Goal: Task Accomplishment & Management: Manage account settings

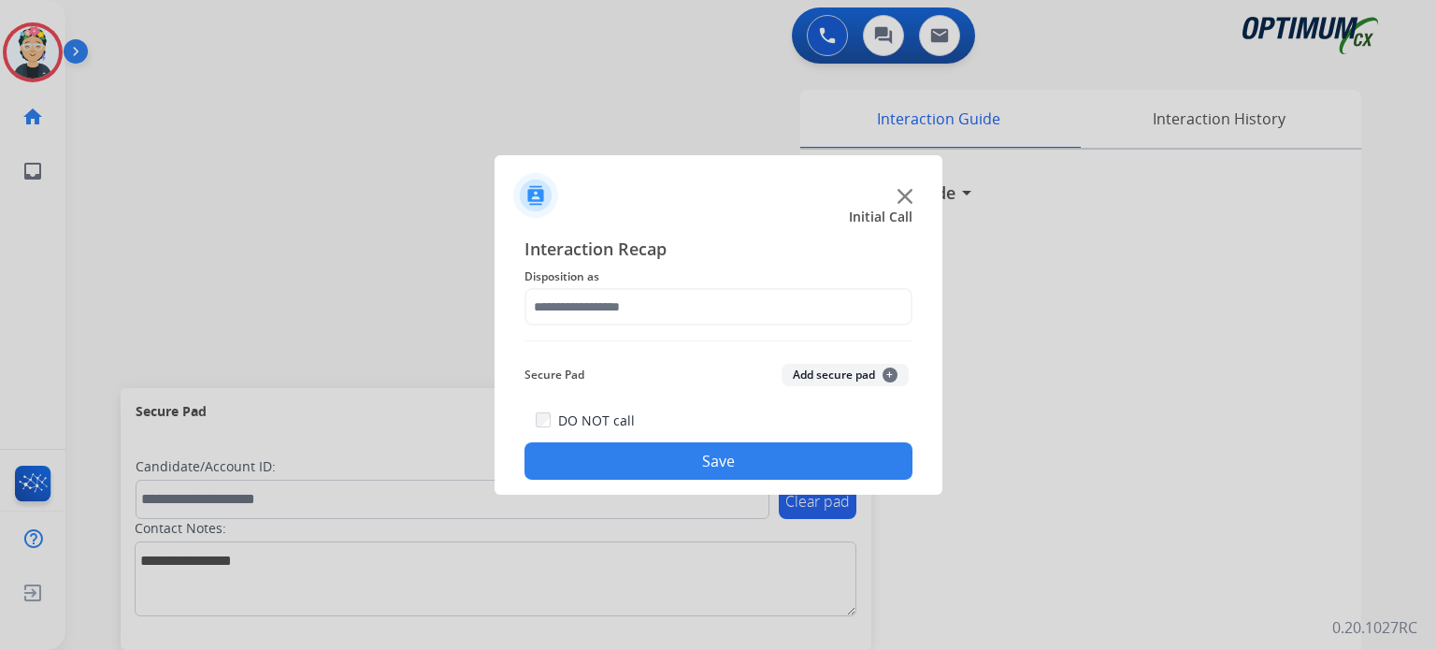
click at [901, 190] on img at bounding box center [905, 196] width 15 height 15
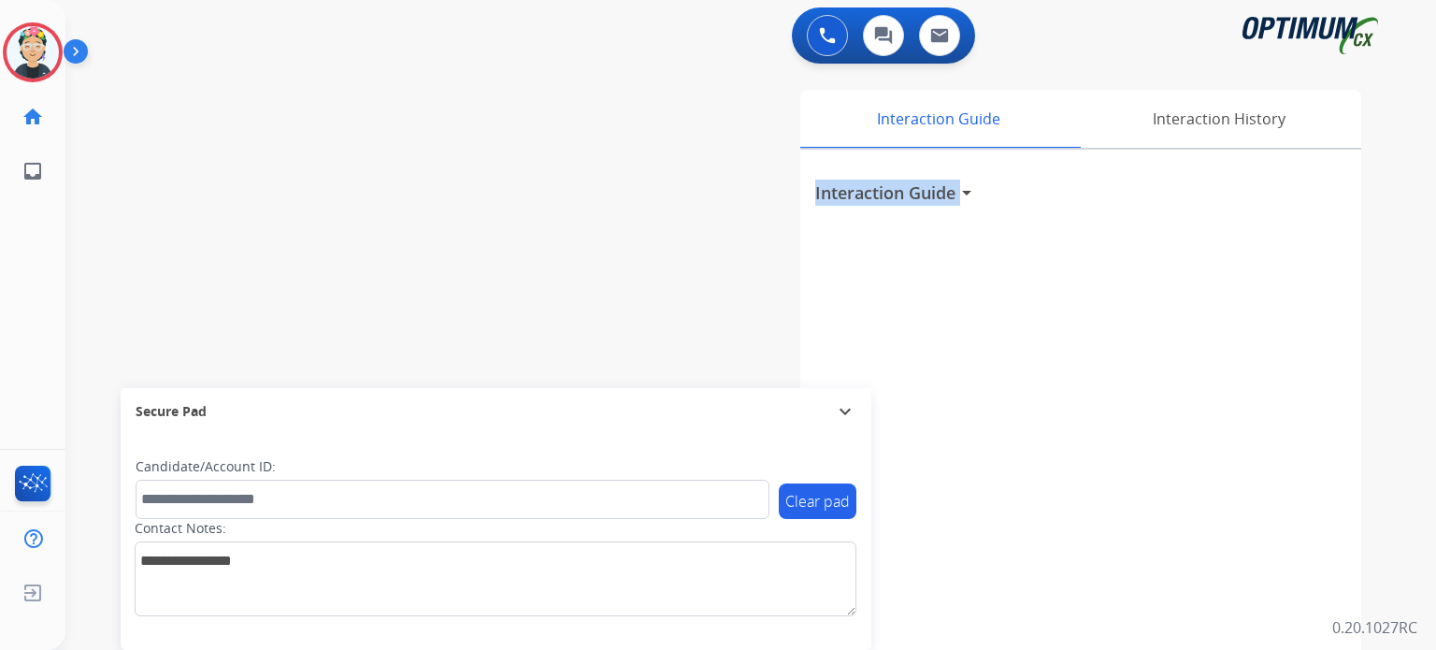
click at [901, 190] on h3 "Interaction Guide" at bounding box center [885, 193] width 140 height 26
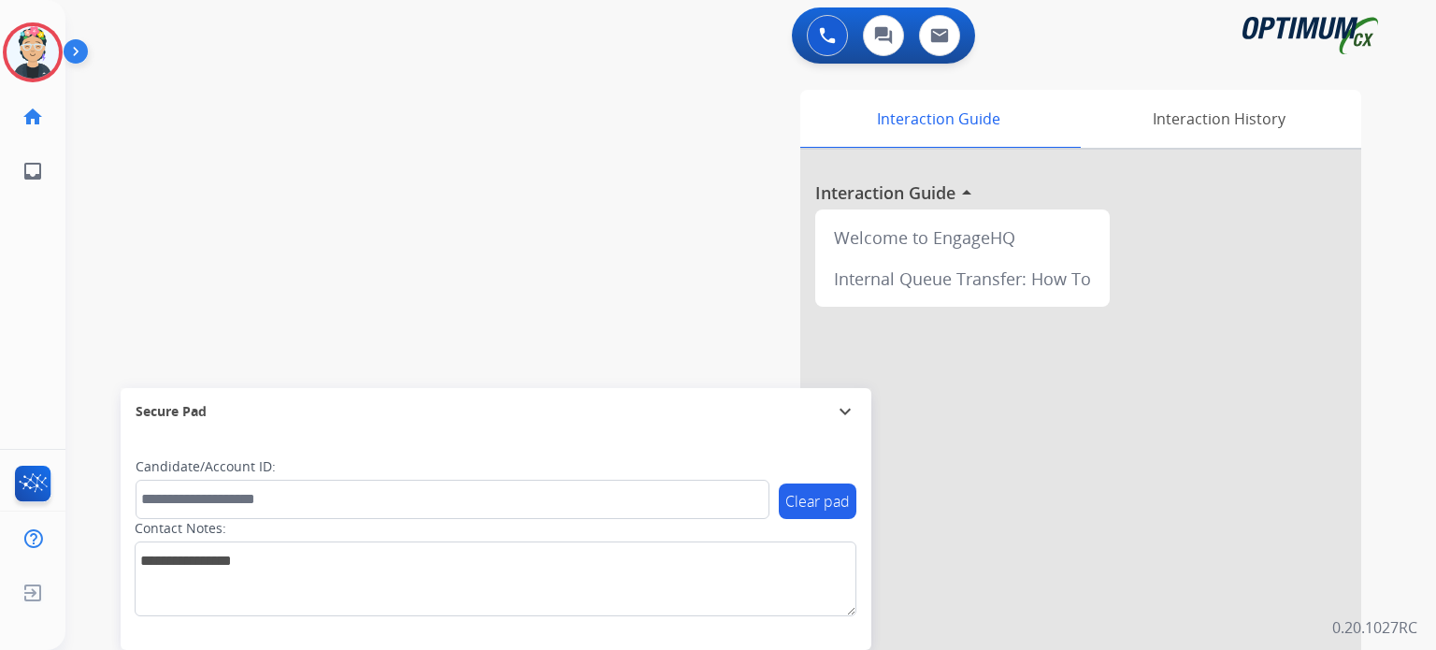
click at [901, 190] on div at bounding box center [1081, 499] width 561 height 698
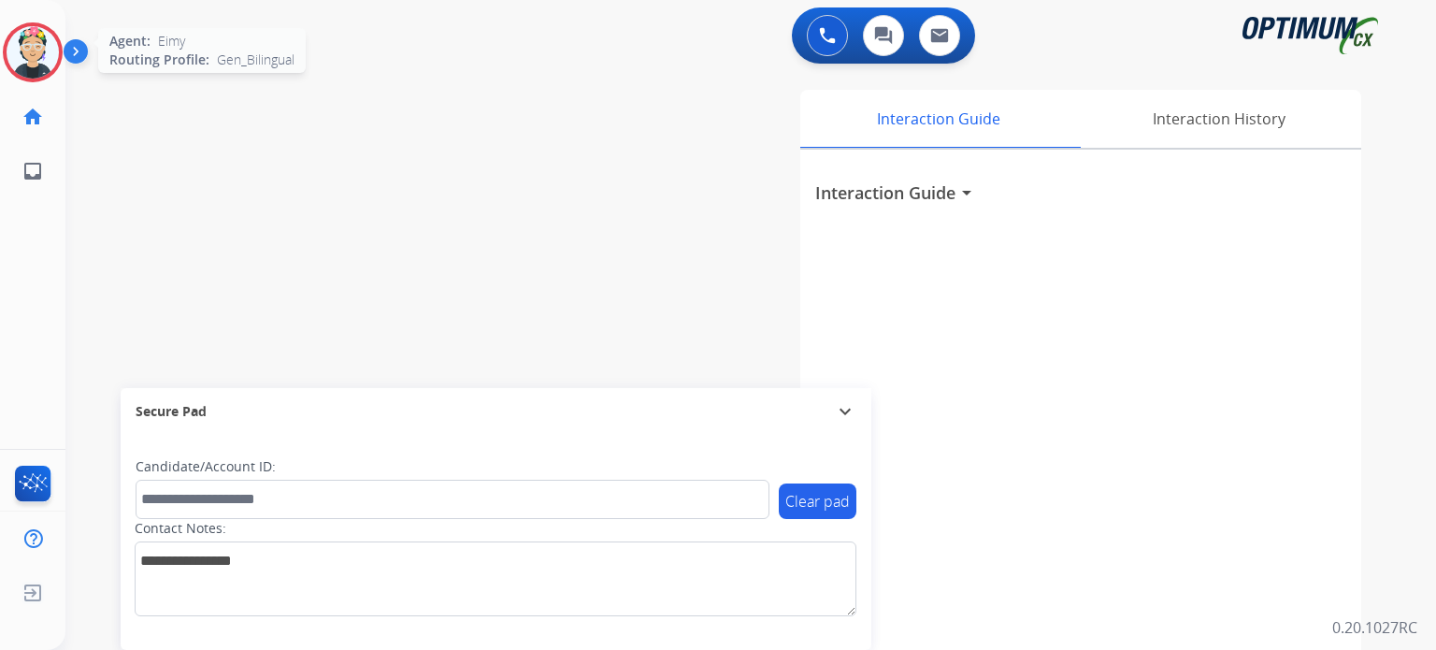
click at [22, 48] on img at bounding box center [33, 52] width 52 height 52
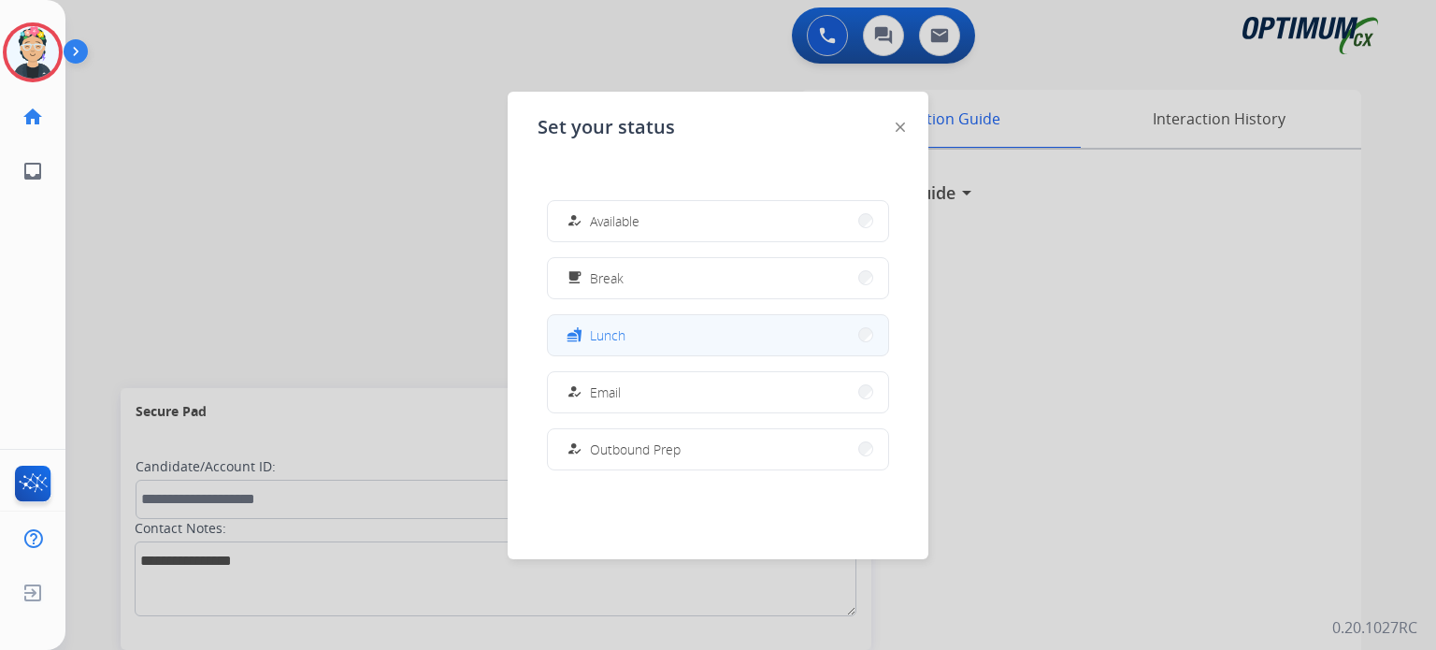
click at [722, 331] on button "fastfood Lunch" at bounding box center [718, 335] width 340 height 40
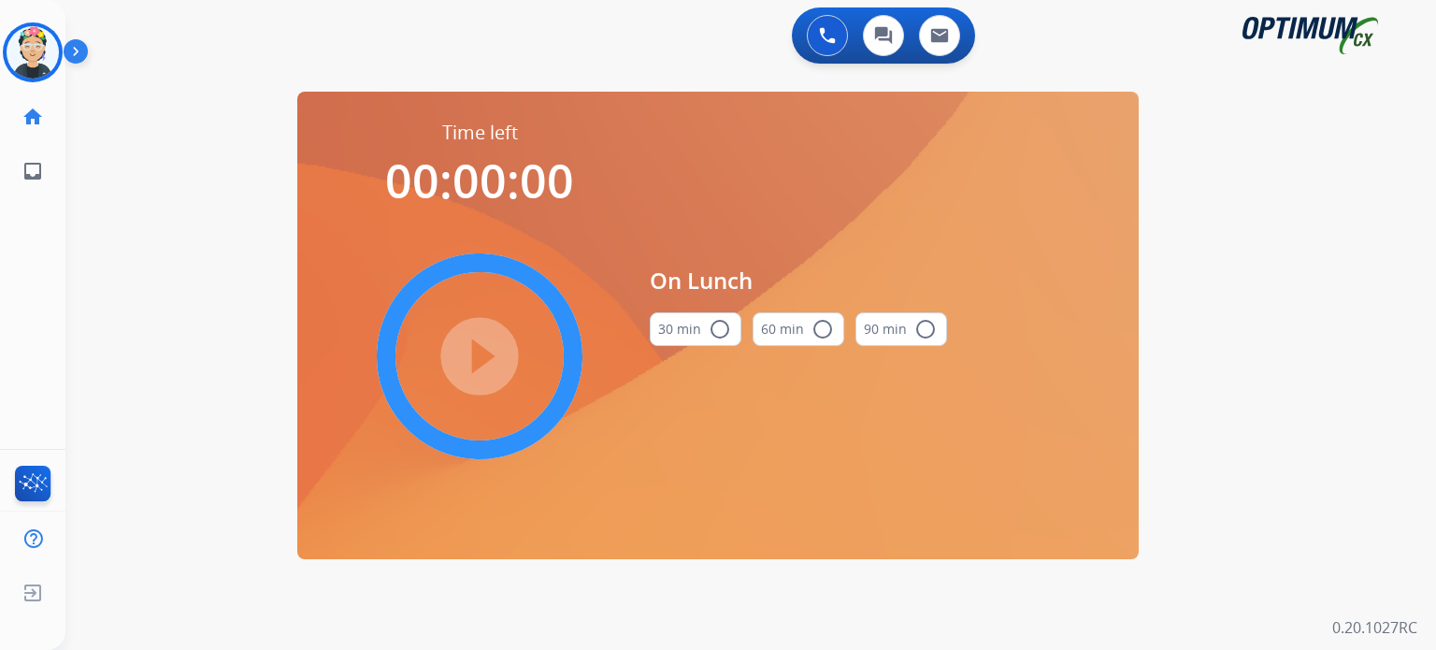
click at [709, 325] on mat-icon "radio_button_unchecked" at bounding box center [720, 329] width 22 height 22
click at [491, 351] on mat-icon "play_circle_filled" at bounding box center [480, 356] width 22 height 22
